Goal: Obtain resource: Obtain resource

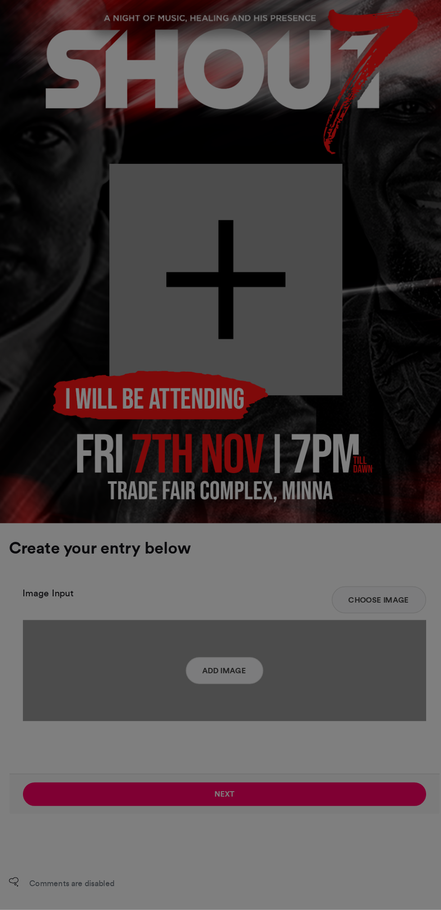
type input "******"
click at [302, 726] on div "Crop Image × Crop" at bounding box center [220, 455] width 441 height 910
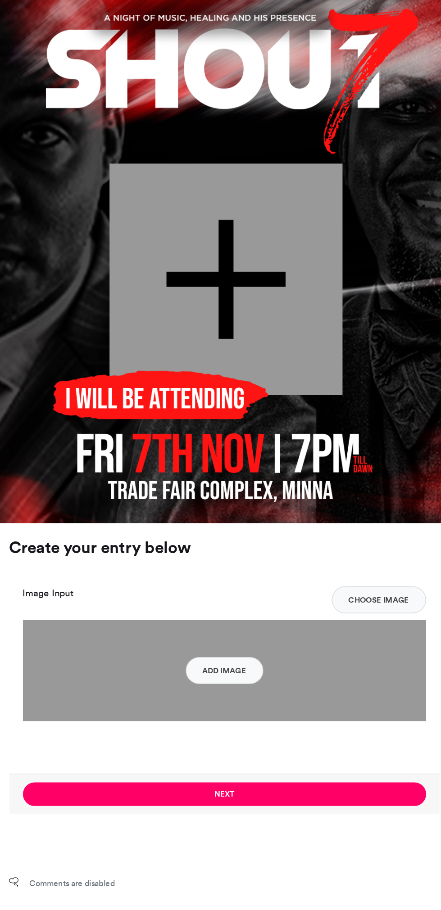
scroll to position [45, 0]
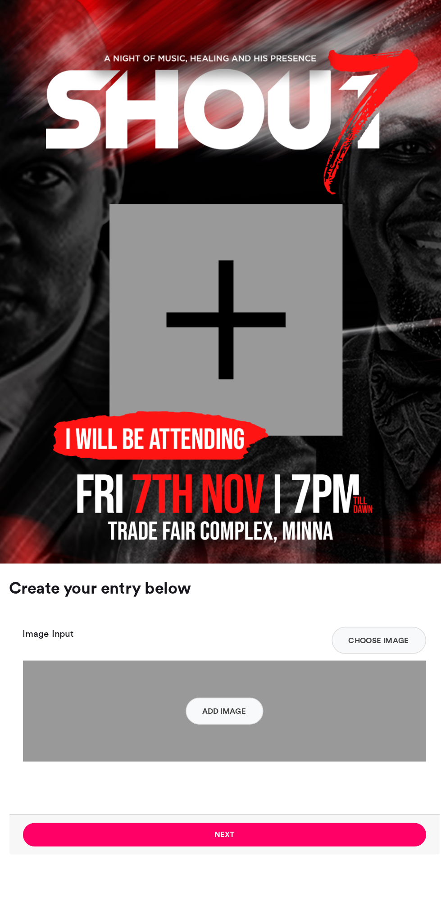
click at [234, 752] on button "Add Image" at bounding box center [220, 751] width 52 height 18
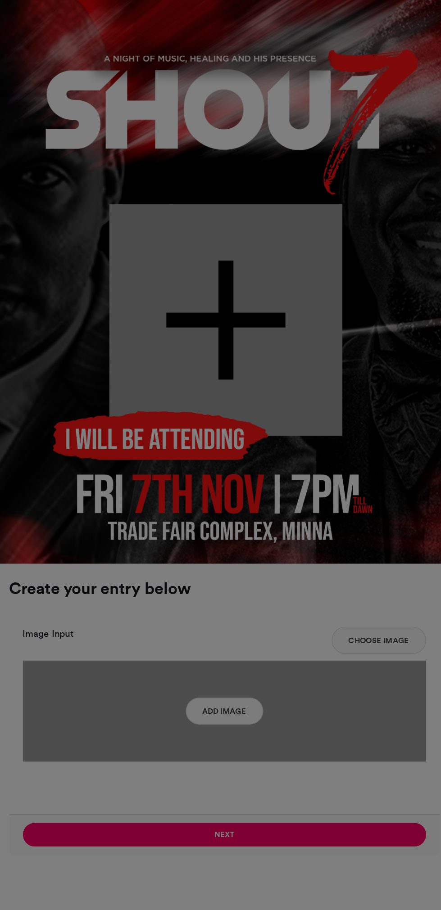
type input "******"
click at [293, 838] on div "Crop Image × Crop" at bounding box center [220, 455] width 441 height 910
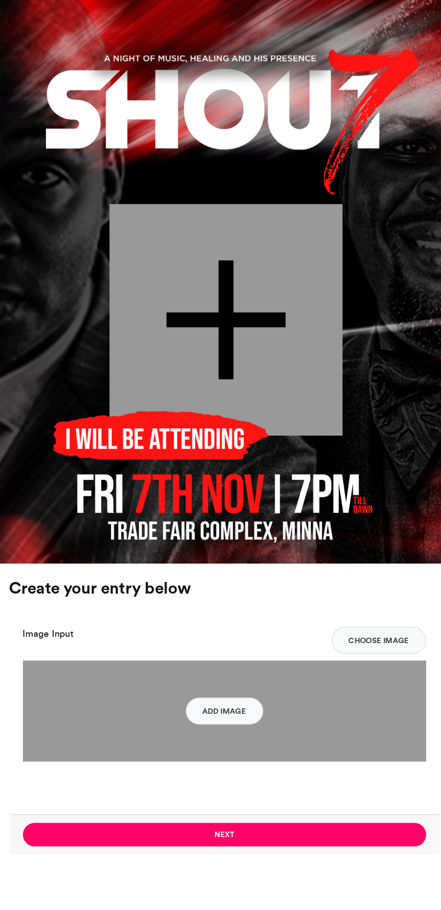
click at [225, 485] on div at bounding box center [222, 489] width 156 height 155
click at [223, 489] on div at bounding box center [222, 489] width 156 height 155
click at [261, 473] on div at bounding box center [222, 489] width 156 height 155
click at [333, 705] on button "Choose Image" at bounding box center [323, 703] width 63 height 18
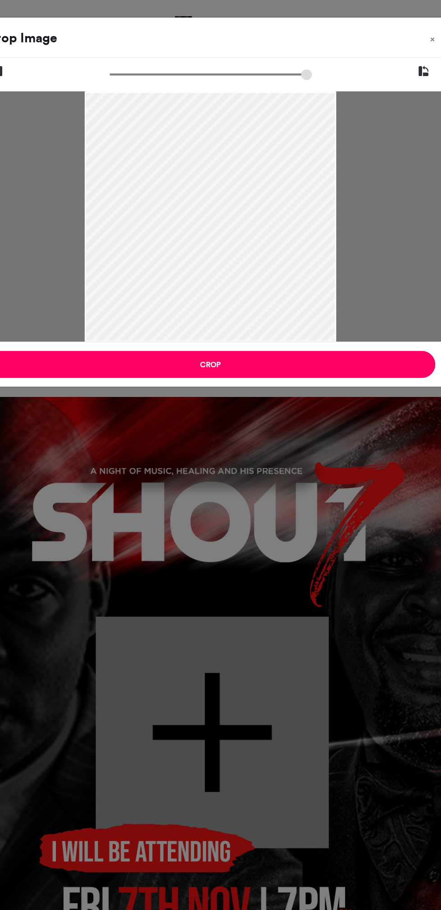
type input "******"
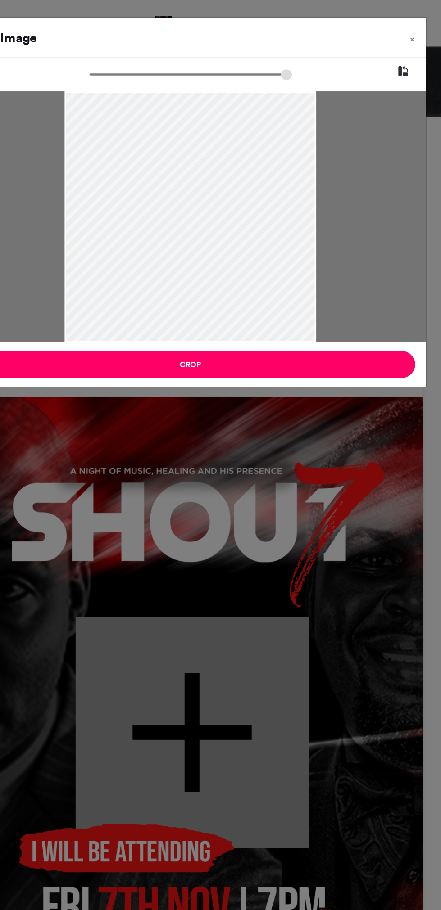
click at [270, 241] on button "Crop" at bounding box center [221, 243] width 300 height 18
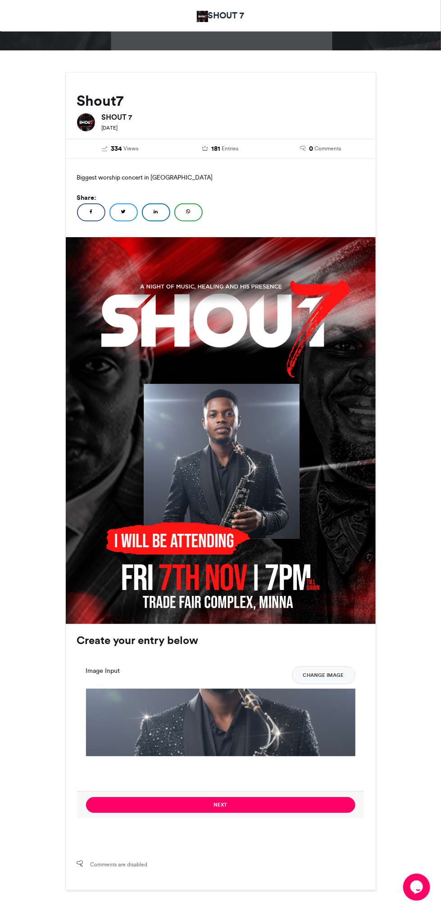
scroll to position [65, 0]
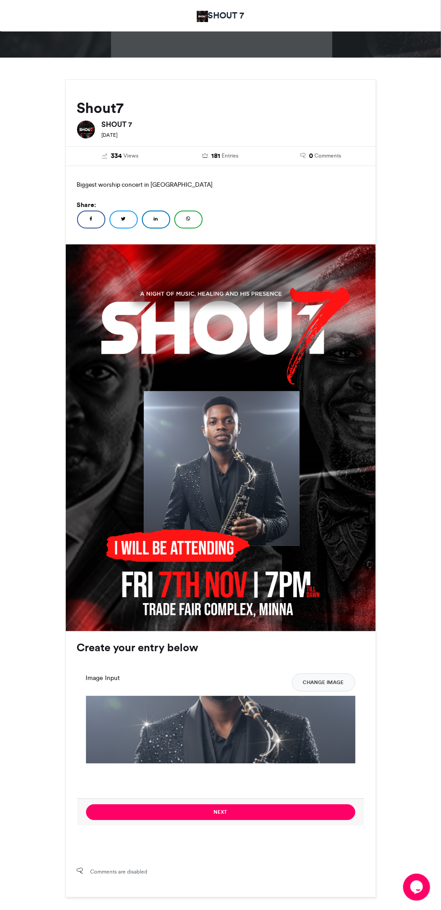
click at [280, 814] on button "Next" at bounding box center [220, 813] width 269 height 16
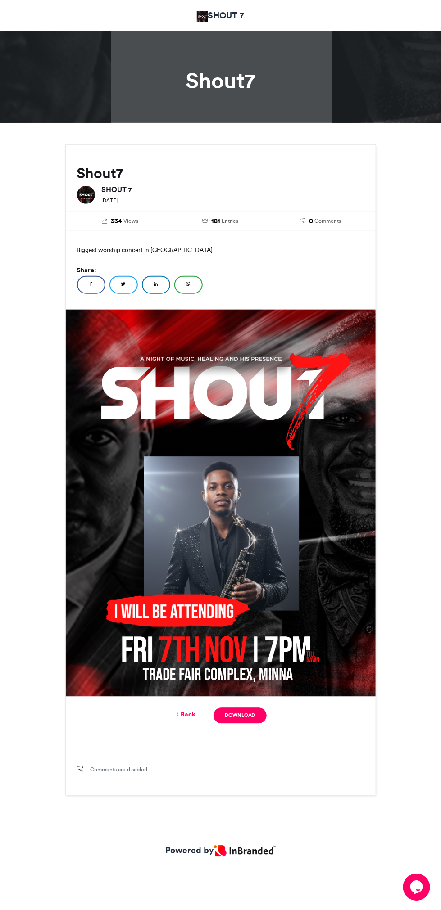
scroll to position [0, 0]
click at [256, 714] on link "Download" at bounding box center [239, 716] width 53 height 16
click at [252, 716] on link "Download" at bounding box center [239, 716] width 53 height 16
